Goal: Obtain resource: Download file/media

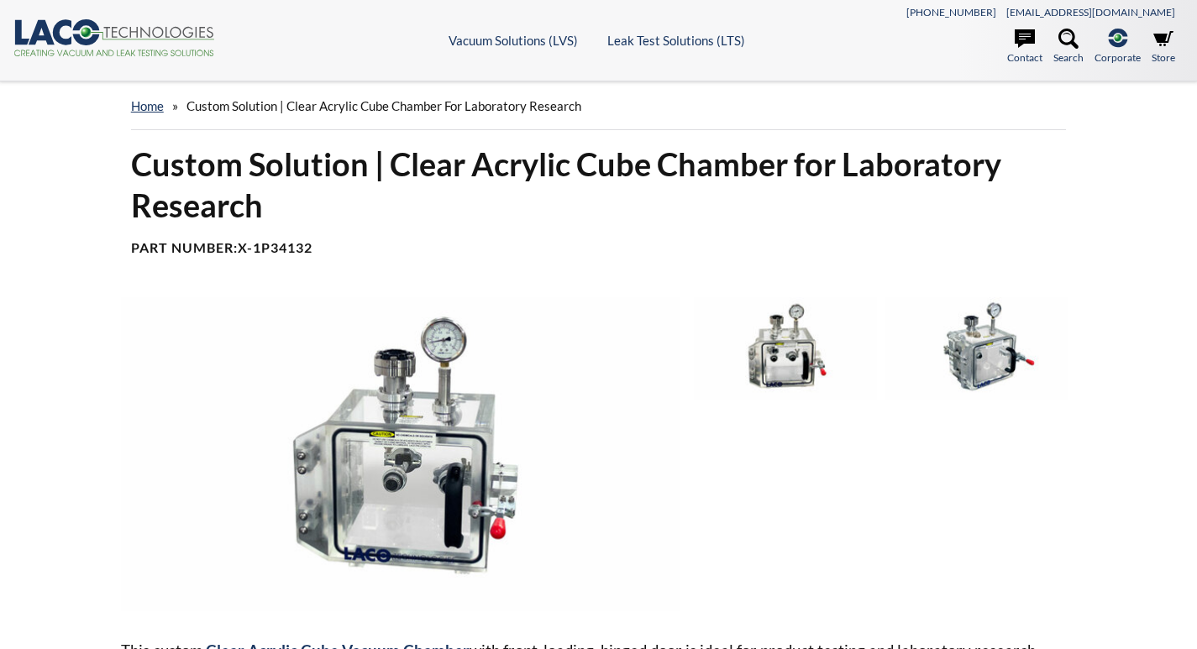
select select "Language Translate Widget"
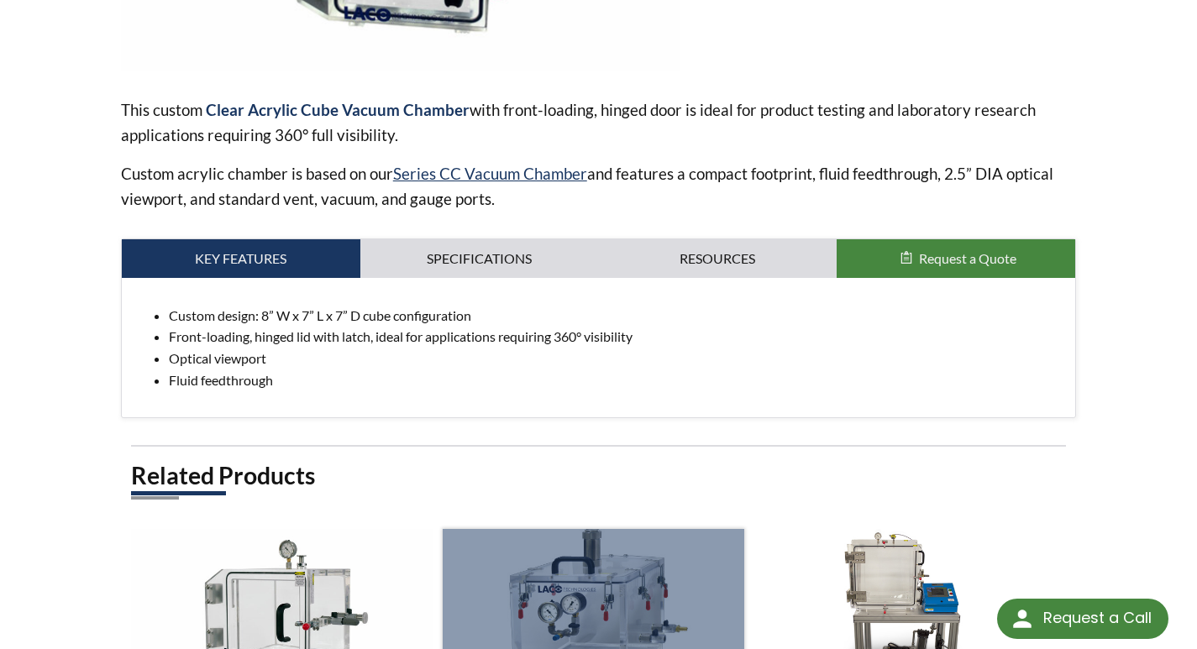
scroll to position [420, 0]
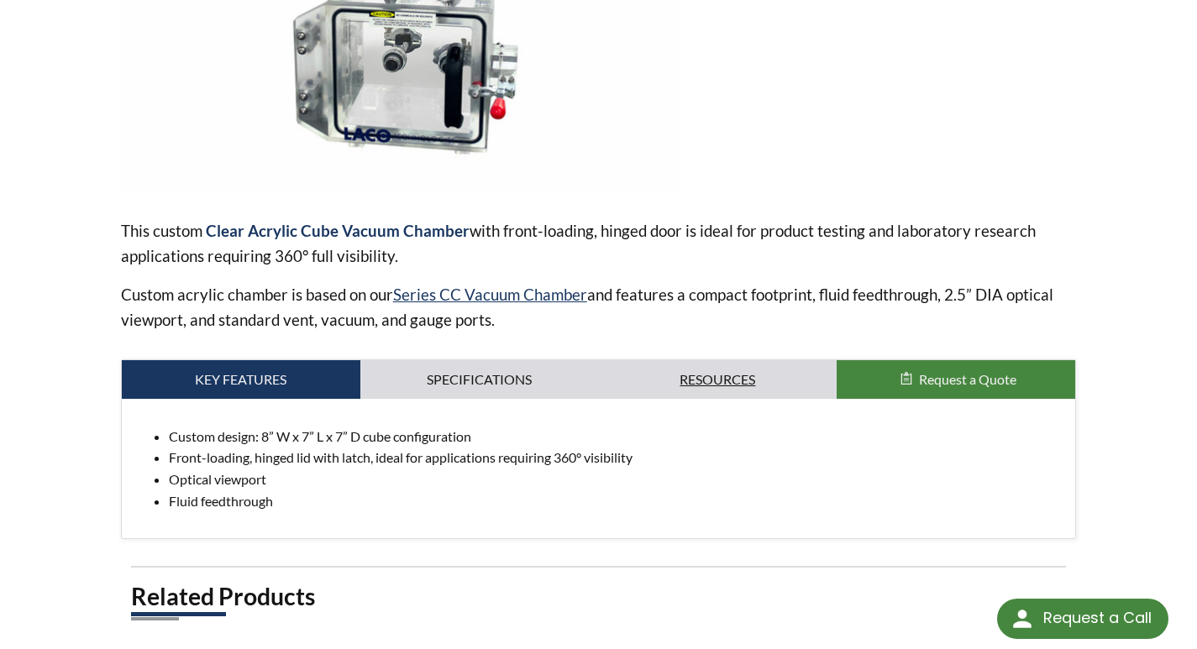
click at [697, 386] on link "Resources" at bounding box center [718, 379] width 239 height 39
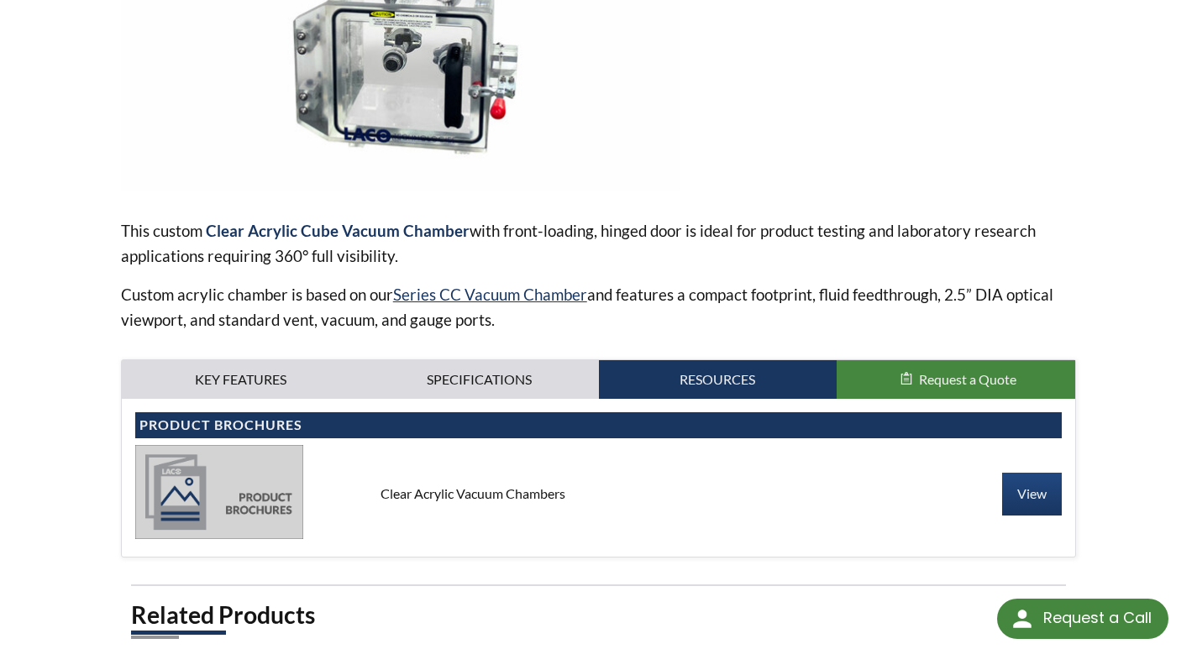
click at [276, 486] on img at bounding box center [219, 492] width 168 height 94
click at [1036, 492] on link "View" at bounding box center [1032, 494] width 60 height 42
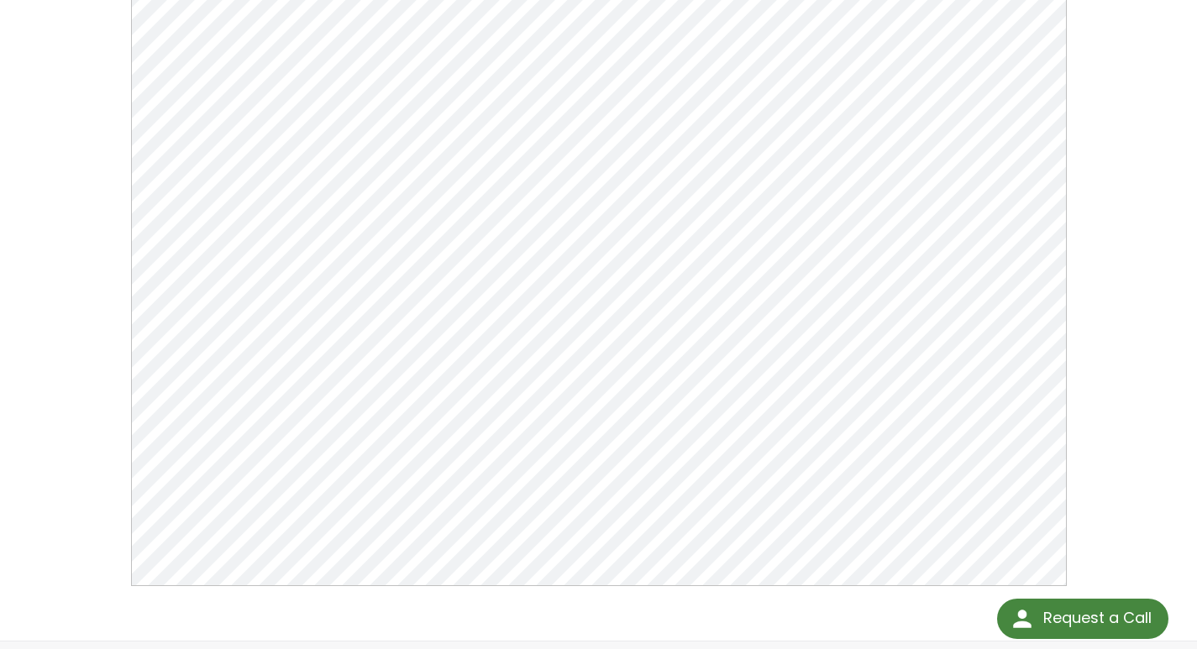
scroll to position [252, 0]
